Goal: Task Accomplishment & Management: Manage account settings

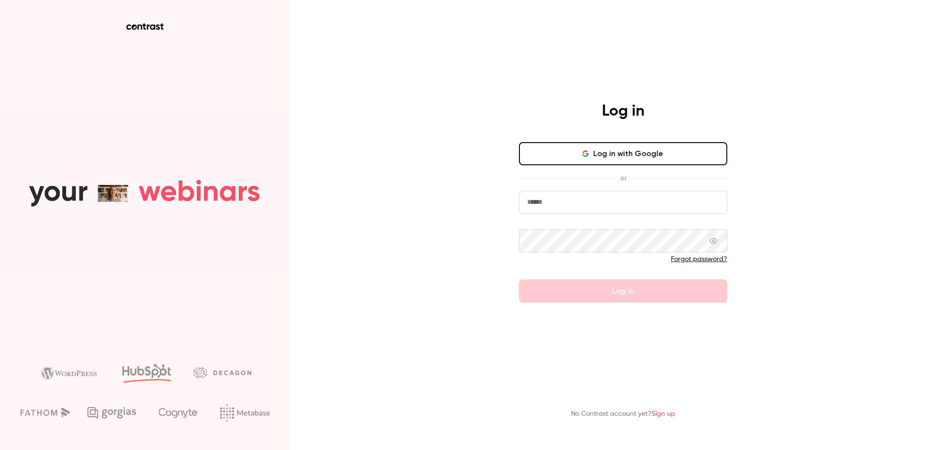
click at [604, 204] on input "email" at bounding box center [623, 202] width 208 height 23
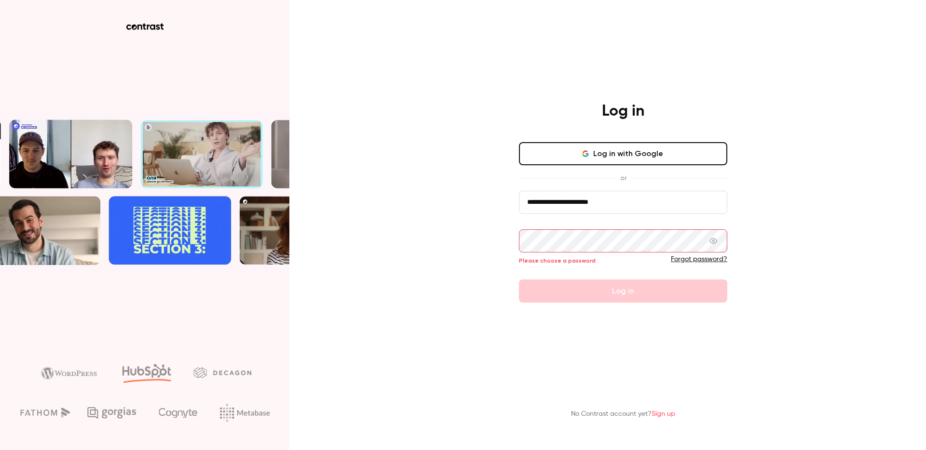
type input "**********"
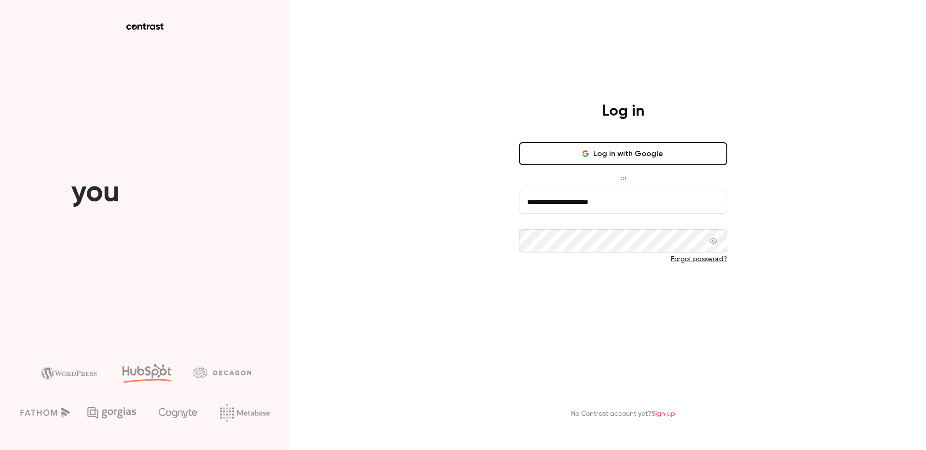
click at [556, 285] on button "Log in" at bounding box center [623, 291] width 208 height 23
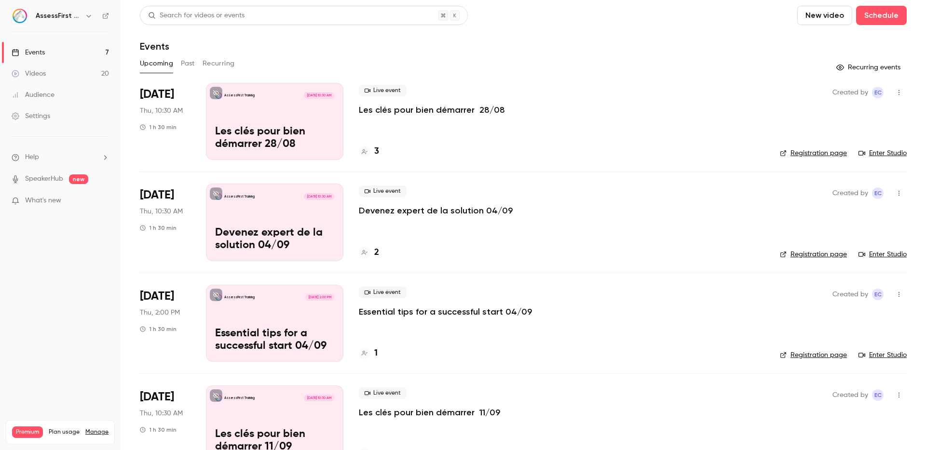
click at [438, 112] on p "Les clés pour bien démarrer 28/08" at bounding box center [432, 110] width 146 height 12
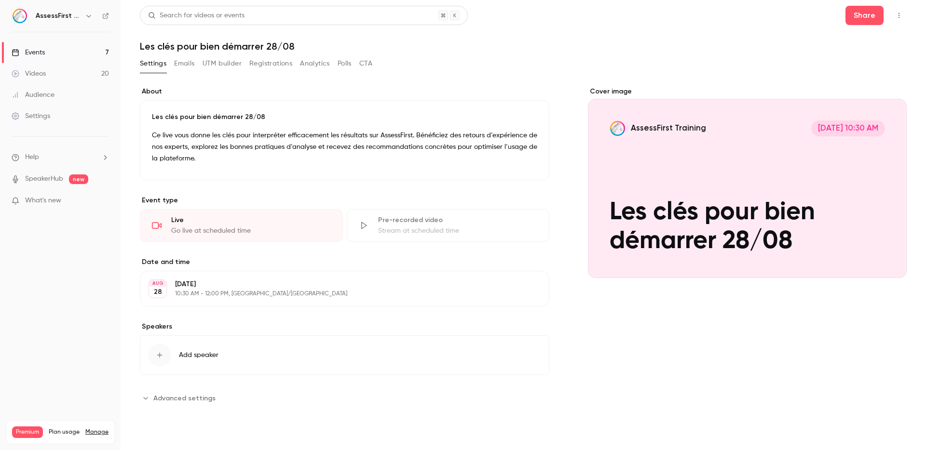
click at [179, 65] on button "Emails" at bounding box center [184, 63] width 20 height 15
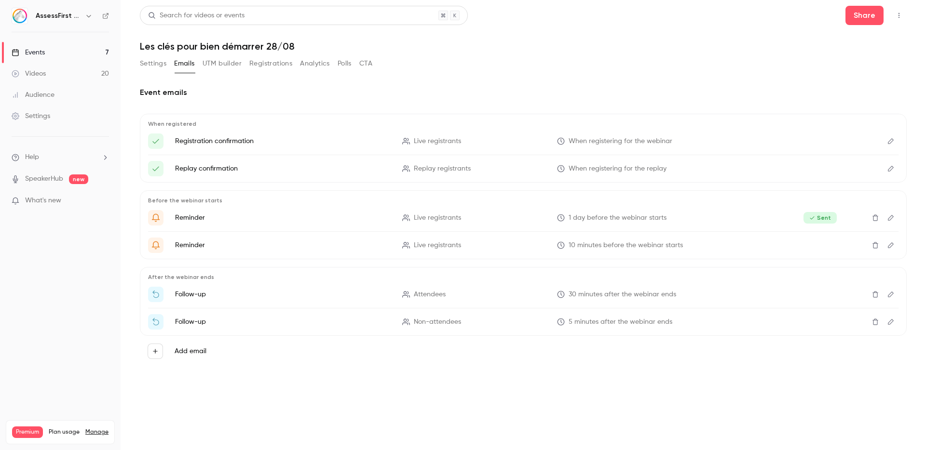
drag, startPoint x: 228, startPoint y: 65, endPoint x: 238, endPoint y: 66, distance: 10.7
click at [228, 65] on button "UTM builder" at bounding box center [222, 63] width 39 height 15
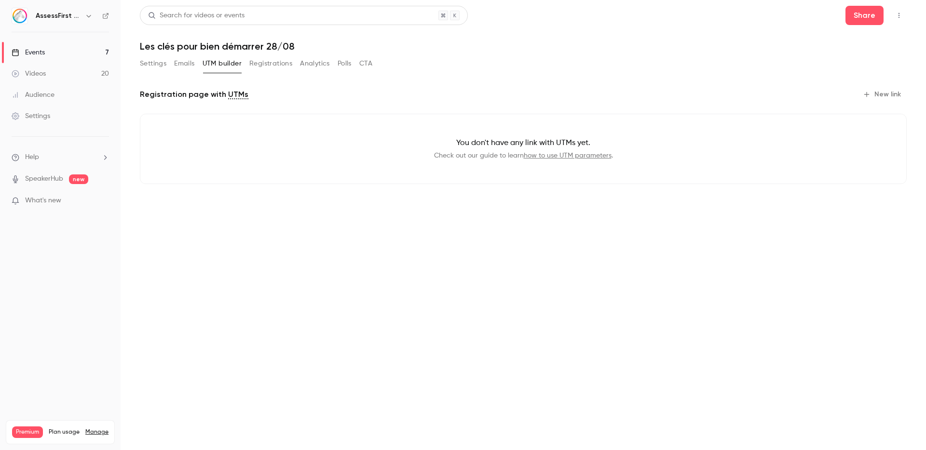
click at [276, 66] on button "Registrations" at bounding box center [270, 63] width 43 height 15
